Goal: Task Accomplishment & Management: Manage account settings

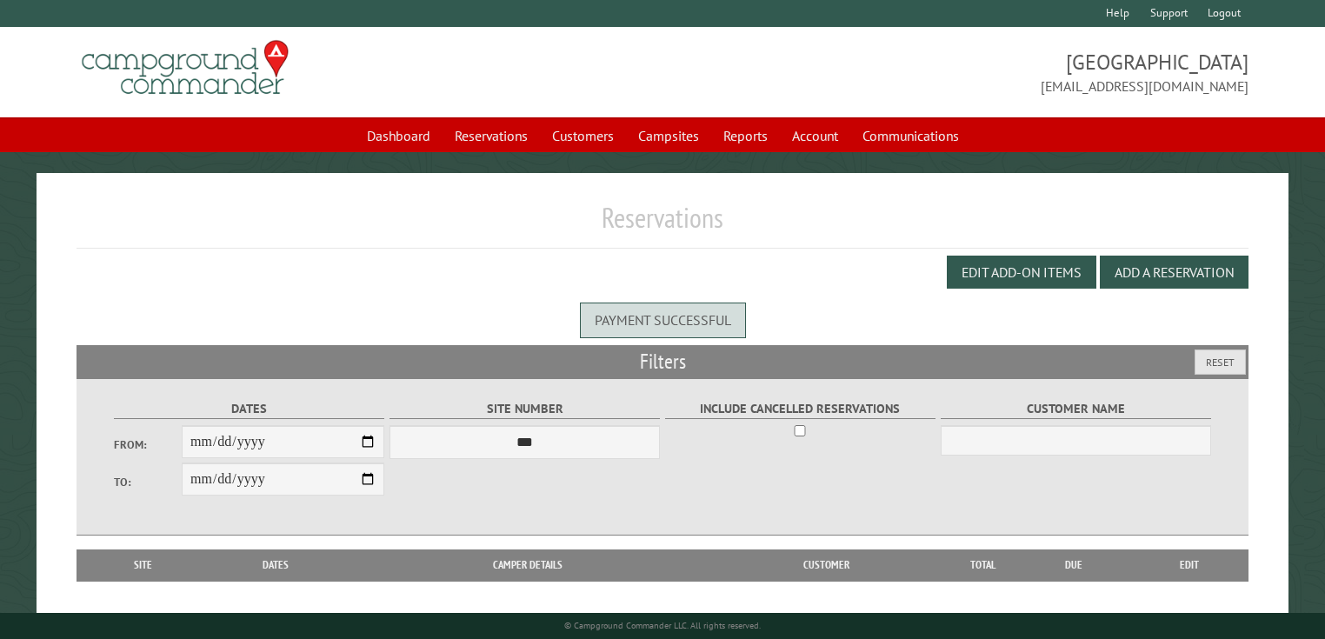
scroll to position [87, 0]
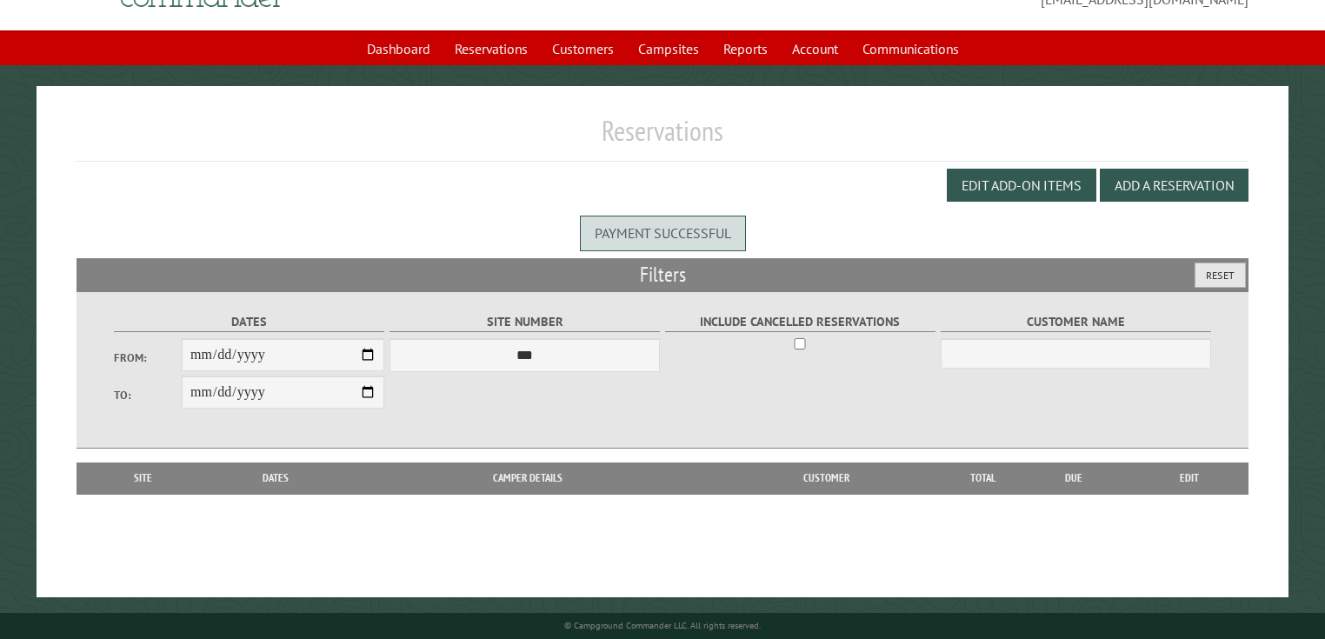
drag, startPoint x: 1217, startPoint y: 296, endPoint x: 1211, endPoint y: 351, distance: 55.1
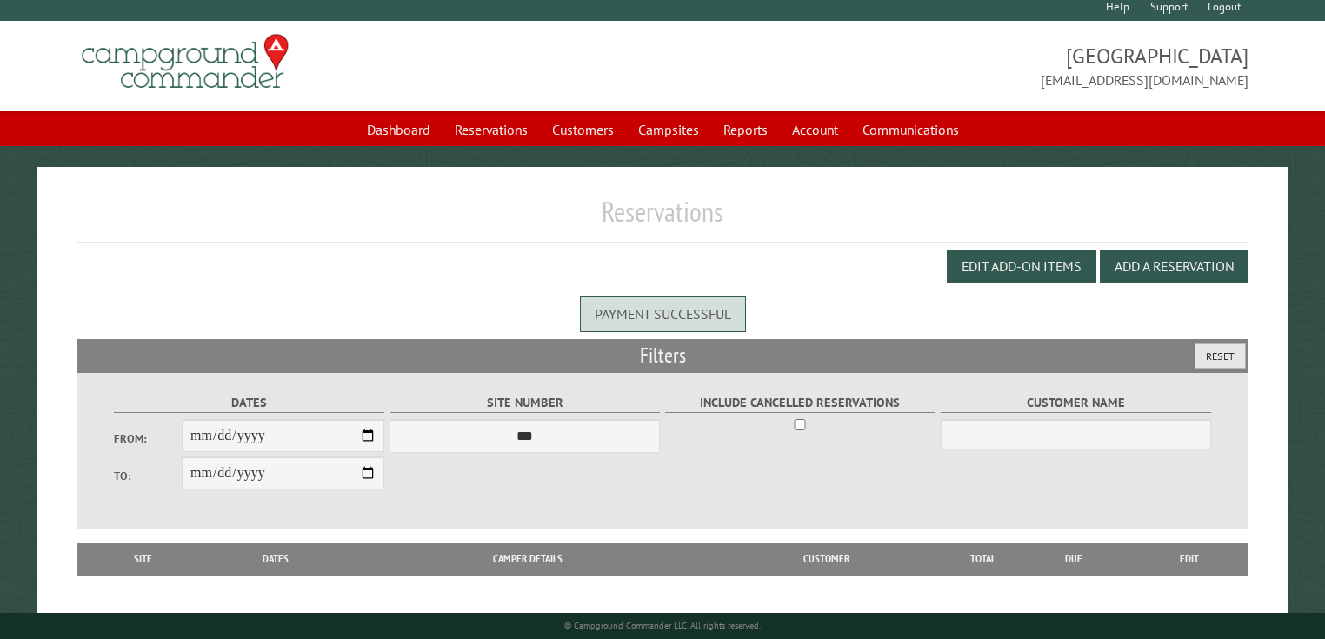
scroll to position [0, 0]
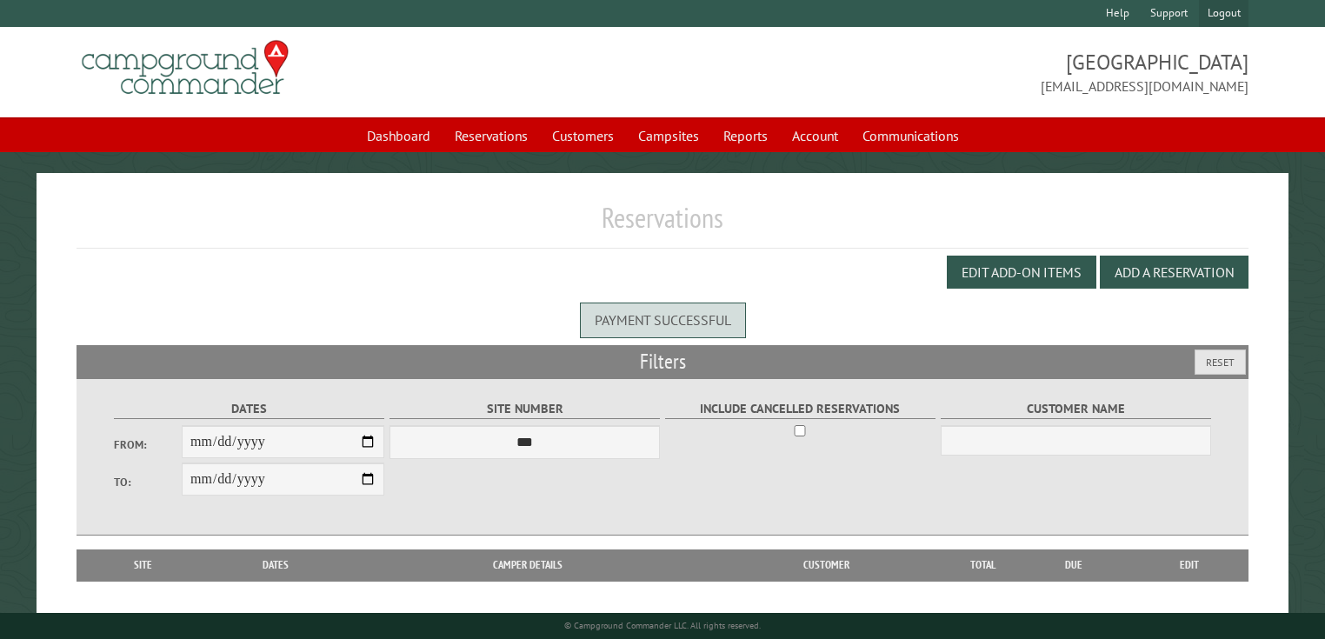
click at [1228, 10] on link "Logout" at bounding box center [1224, 13] width 50 height 27
select select "**********"
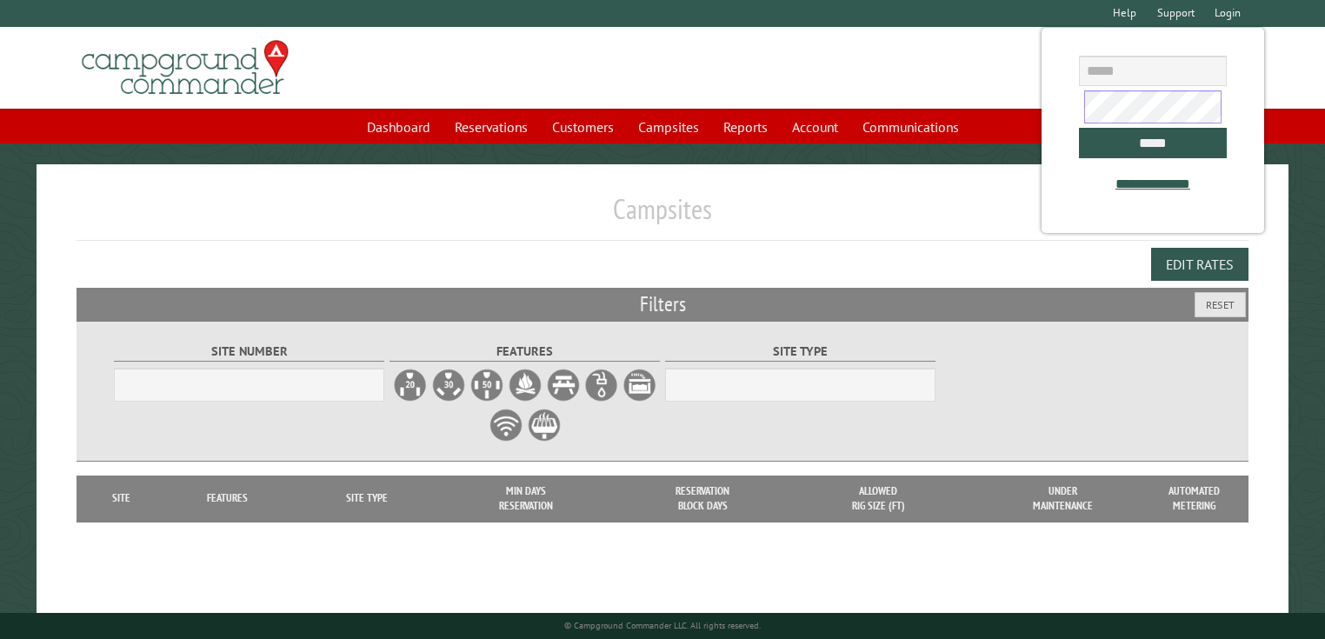
drag, startPoint x: 1151, startPoint y: 64, endPoint x: 1019, endPoint y: 105, distance: 138.3
